Goal: Check status: Check status

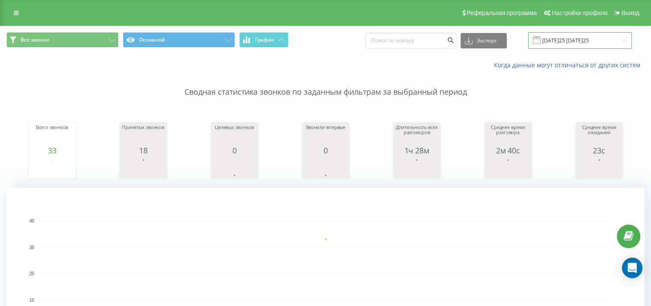
click at [558, 41] on input "[DATE]25 [DATE]25" at bounding box center [580, 40] width 104 height 17
click at [575, 42] on input "[DATE].20[DATE].2025" at bounding box center [580, 40] width 104 height 17
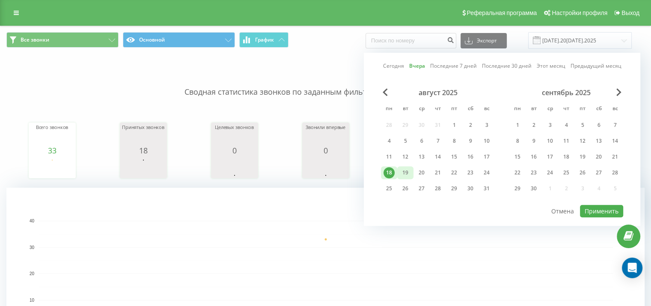
click at [408, 170] on div "19" at bounding box center [405, 172] width 11 height 11
click at [605, 207] on button "Применить" at bounding box center [601, 211] width 43 height 12
type input "19.08.2025 - 19.08.2025"
